Goal: Check status

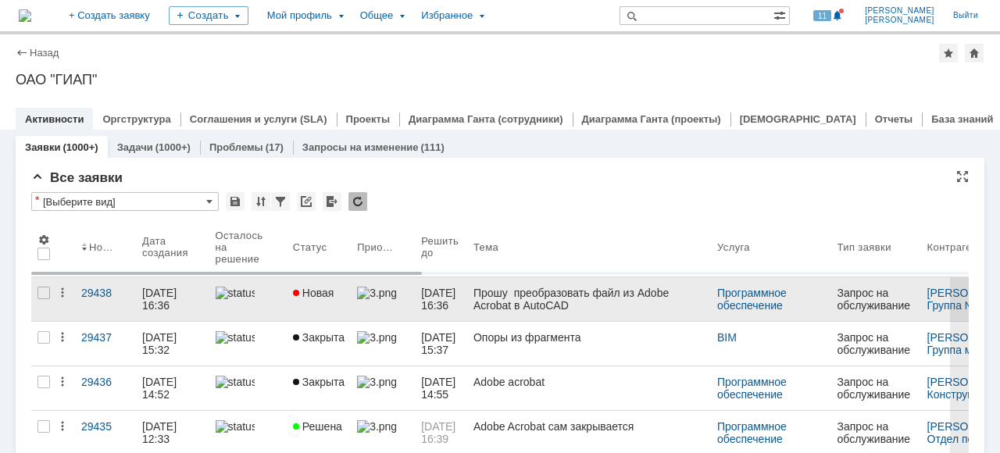
click at [351, 317] on link "Новая" at bounding box center [319, 299] width 64 height 44
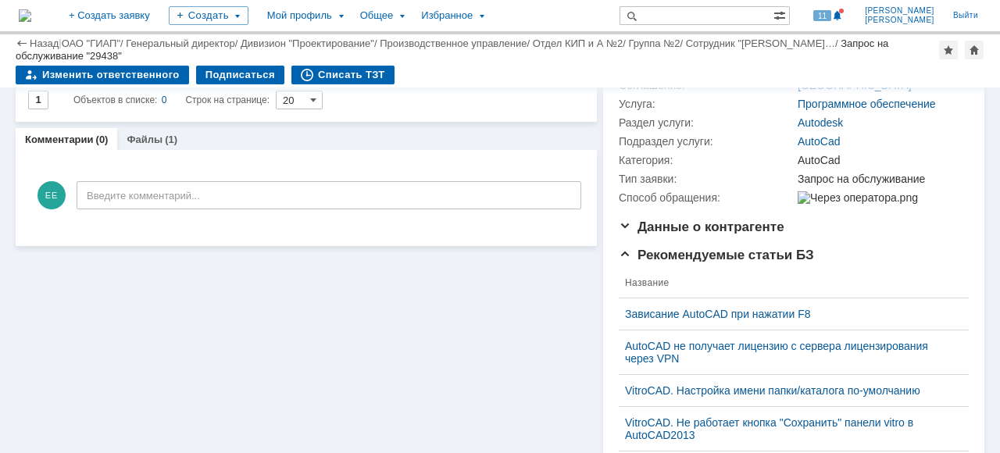
scroll to position [156, 0]
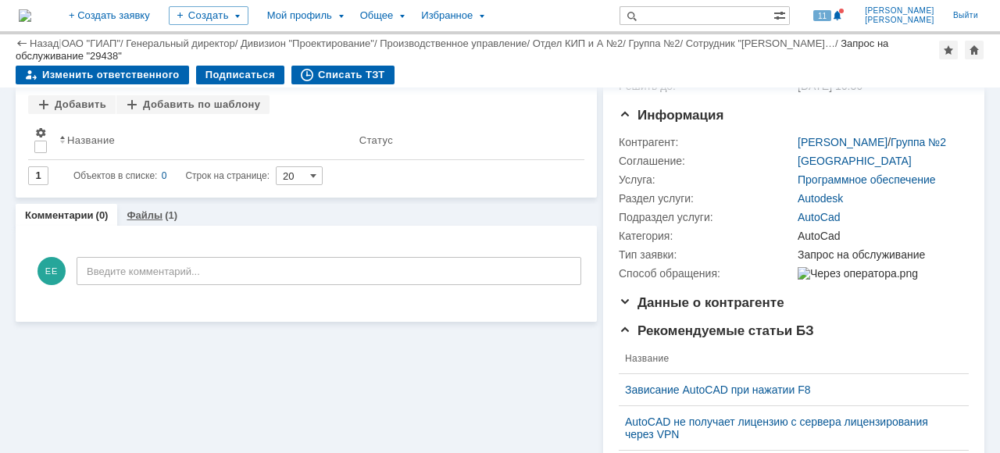
click at [147, 219] on link "Файлы" at bounding box center [145, 215] width 36 height 12
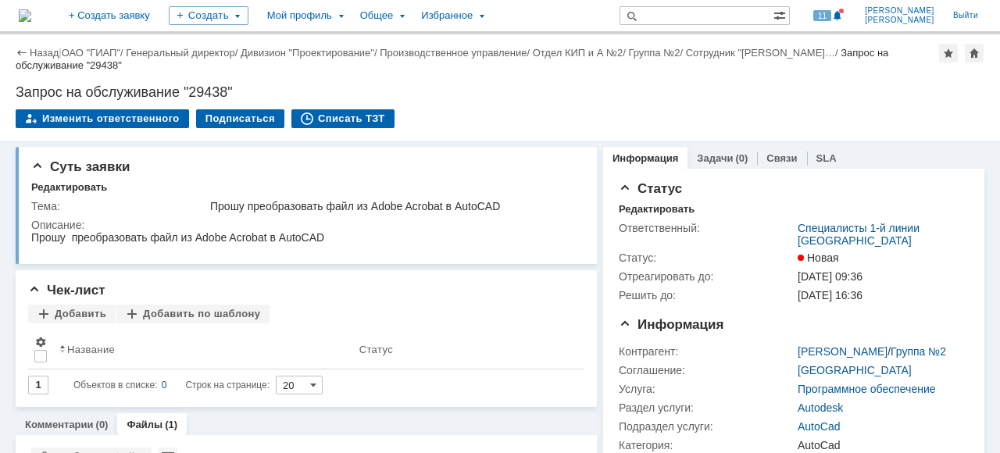
click at [85, 66] on div "Запрос на обслуживание "29438"" at bounding box center [452, 59] width 872 height 24
click at [87, 57] on link "ОАО "ГИАП"" at bounding box center [91, 53] width 59 height 12
